Goal: Navigation & Orientation: Find specific page/section

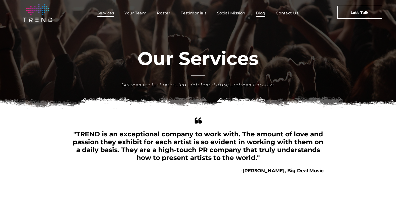
click at [262, 15] on span "Blog" at bounding box center [260, 13] width 9 height 8
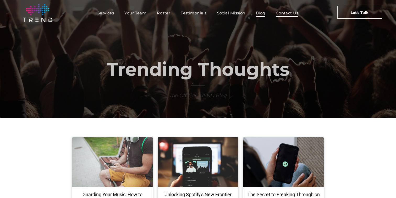
click at [280, 15] on span "Contact Us" at bounding box center [287, 13] width 23 height 8
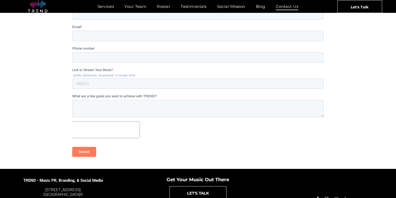
scroll to position [103, 0]
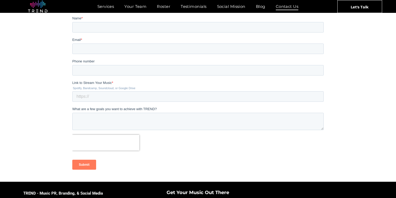
click at [266, 14] on div at bounding box center [198, 97] width 252 height 168
click at [258, 9] on span "Blog" at bounding box center [260, 7] width 9 height 8
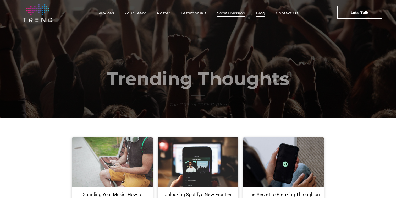
click at [235, 16] on span "Social Mission" at bounding box center [231, 13] width 28 height 8
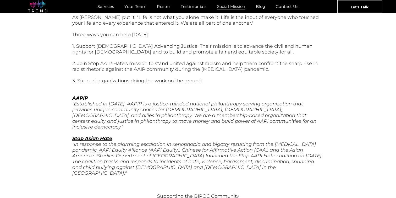
scroll to position [831, 0]
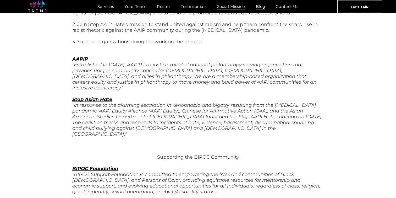
click at [260, 5] on span "Blog" at bounding box center [260, 7] width 9 height 8
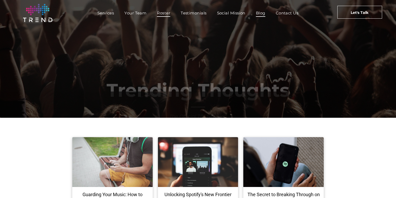
click at [162, 14] on span "Roster" at bounding box center [163, 13] width 13 height 8
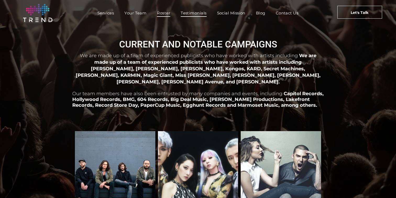
click at [192, 11] on span "Testimonials" at bounding box center [194, 13] width 26 height 8
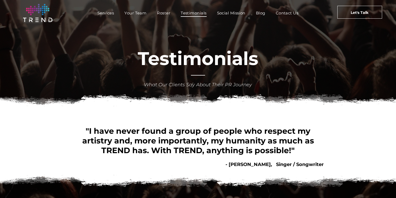
click at [130, 17] on nav "Services Your Team Roster Testimonials [DEMOGRAPHIC_DATA] Blog Contact Us" at bounding box center [197, 12] width 253 height 11
click at [111, 13] on span "Services" at bounding box center [105, 13] width 17 height 8
